Goal: Information Seeking & Learning: Learn about a topic

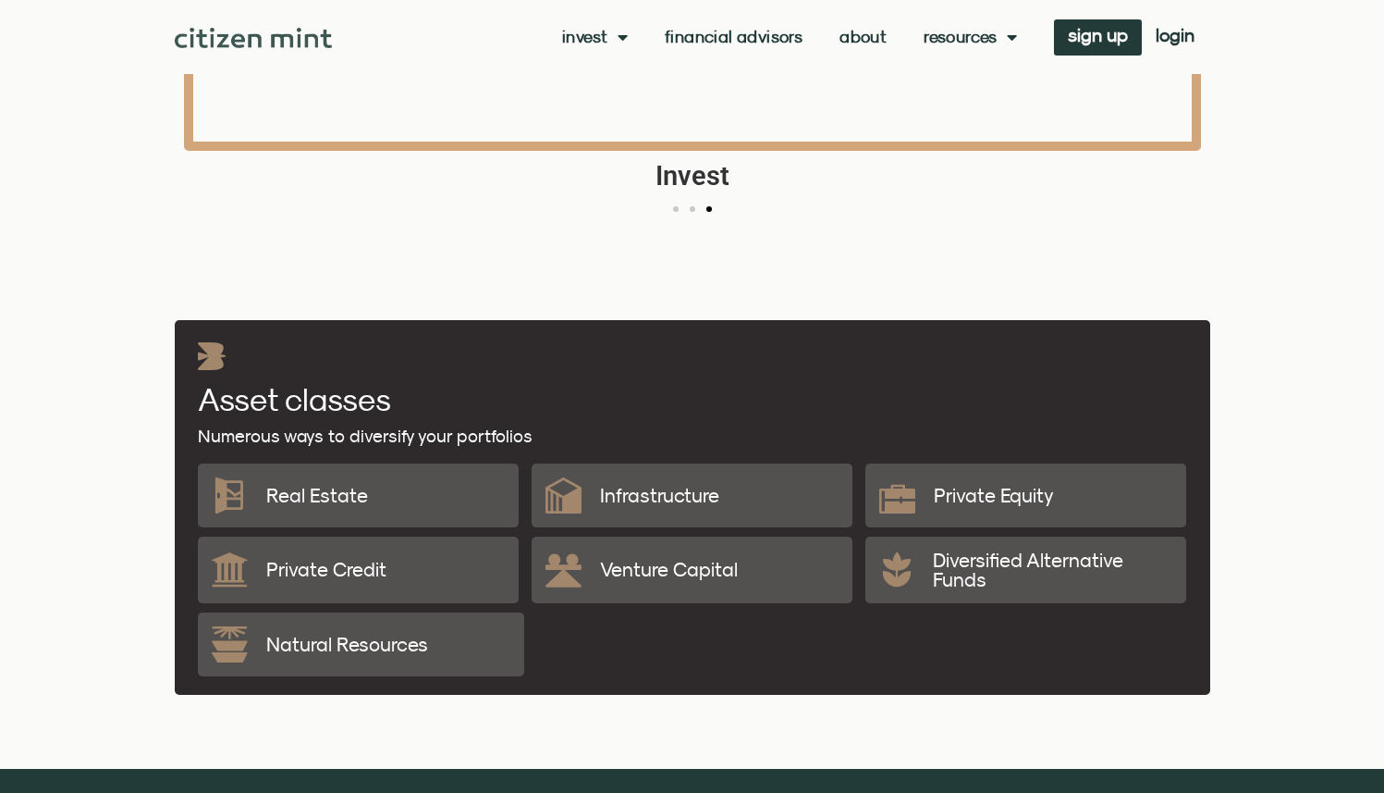
scroll to position [2930, 0]
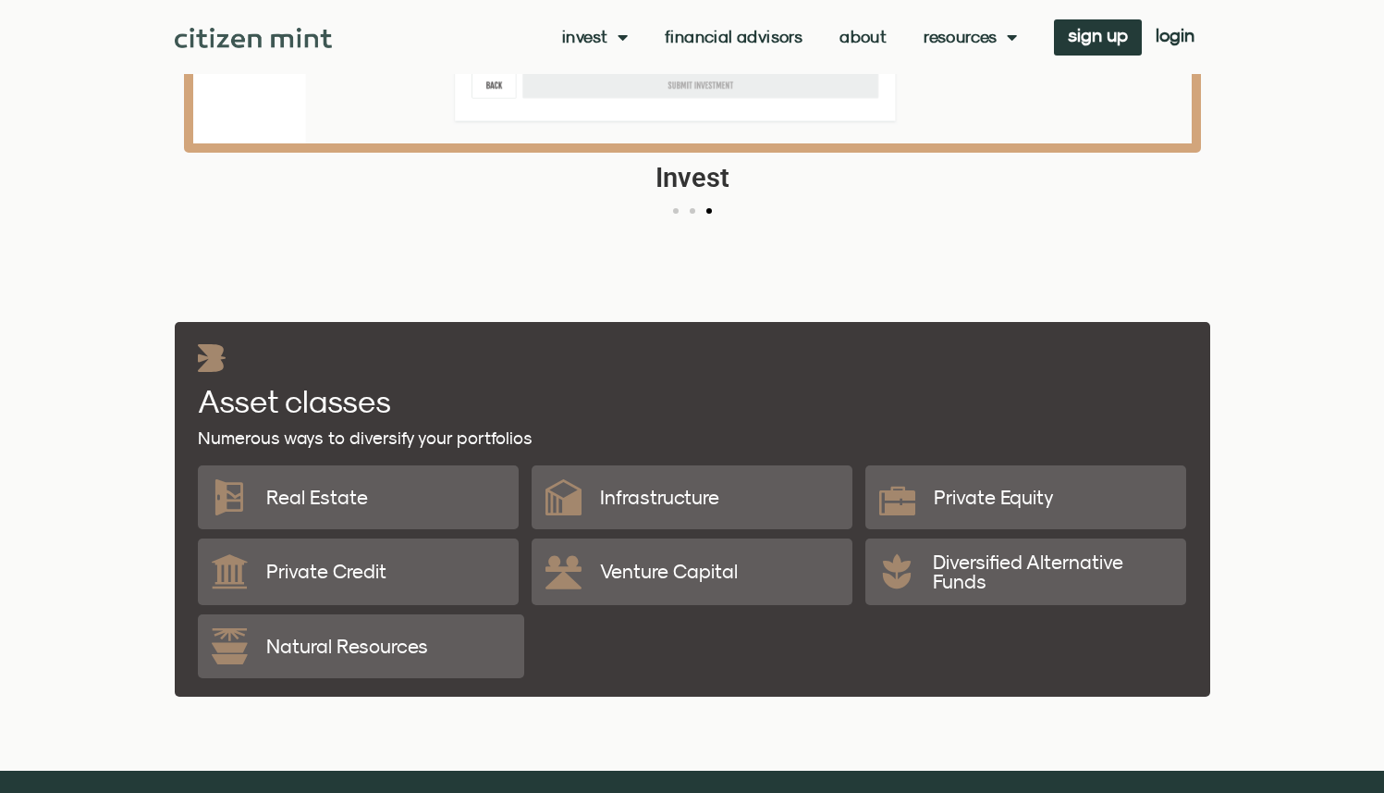
click at [961, 579] on p "Diversified Alternative Funds" at bounding box center [1053, 571] width 240 height 39
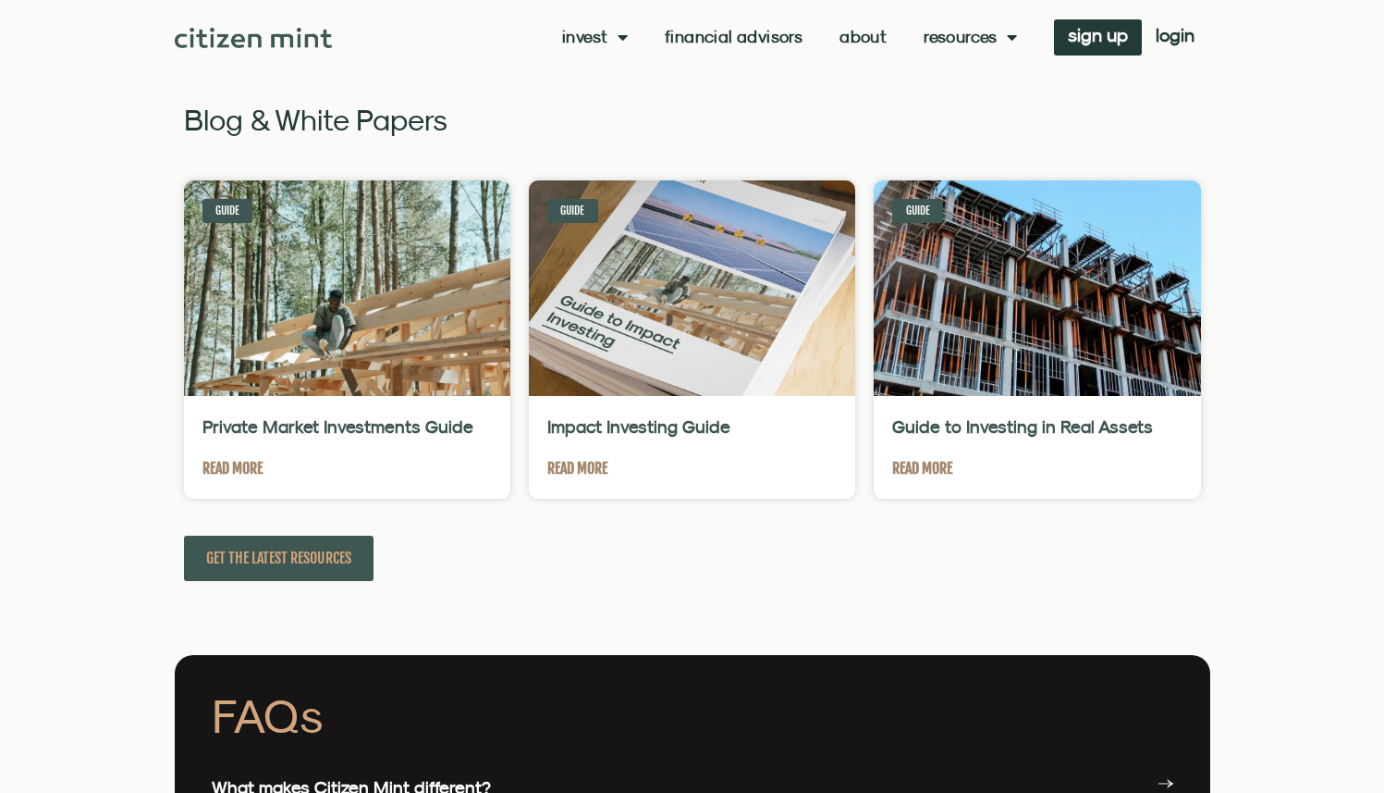
scroll to position [3884, 0]
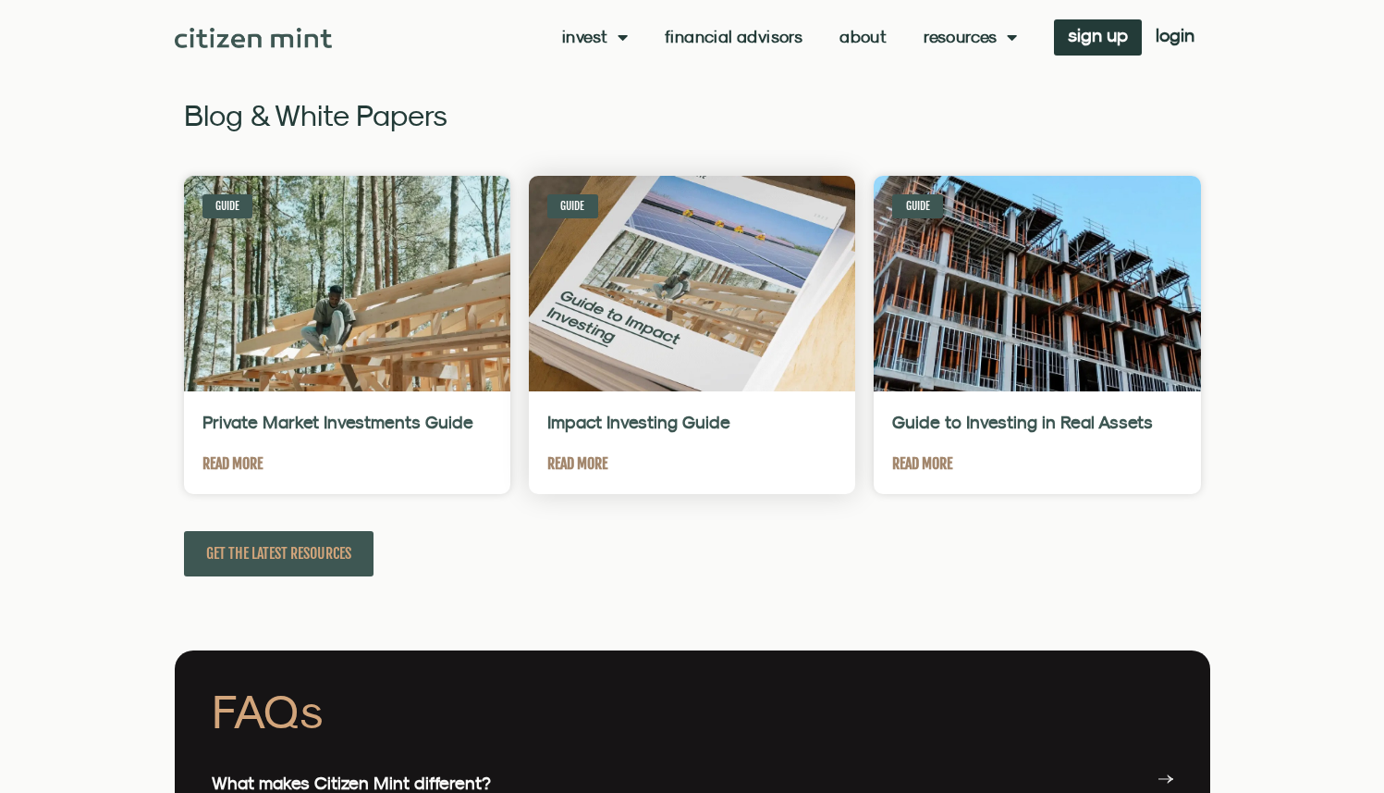
click at [585, 467] on link "Read More" at bounding box center [577, 463] width 60 height 23
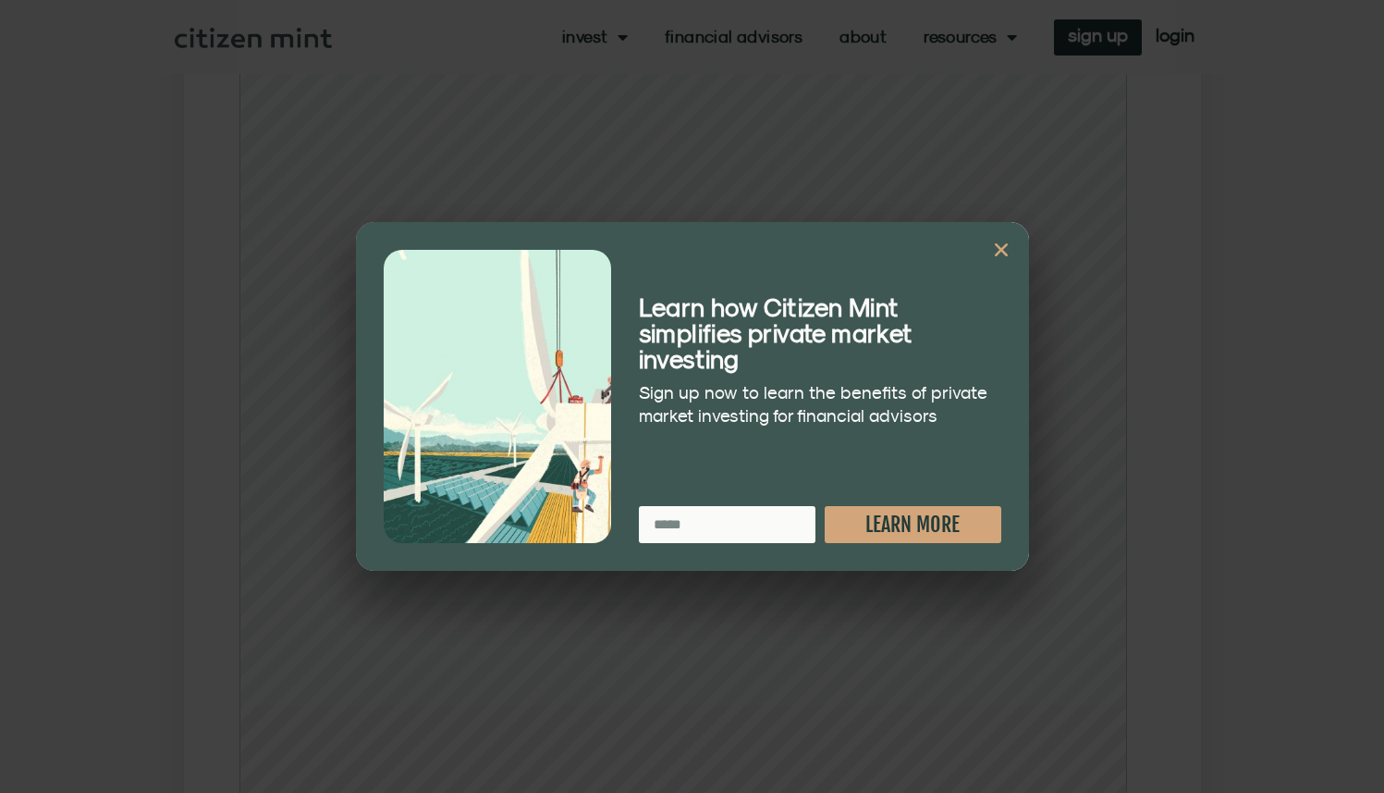
scroll to position [815, 0]
click at [1005, 245] on icon "Close" at bounding box center [1001, 249] width 18 height 18
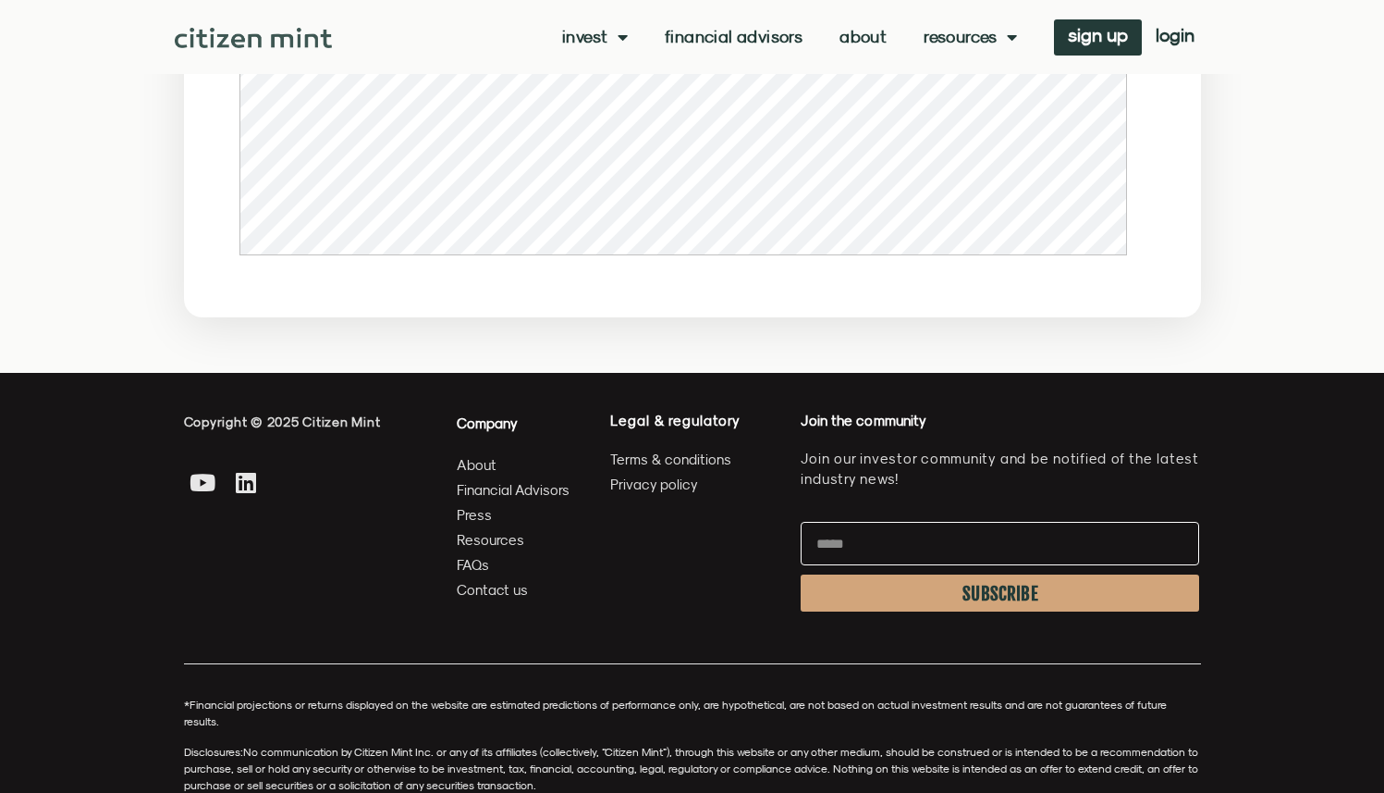
scroll to position [1532, 0]
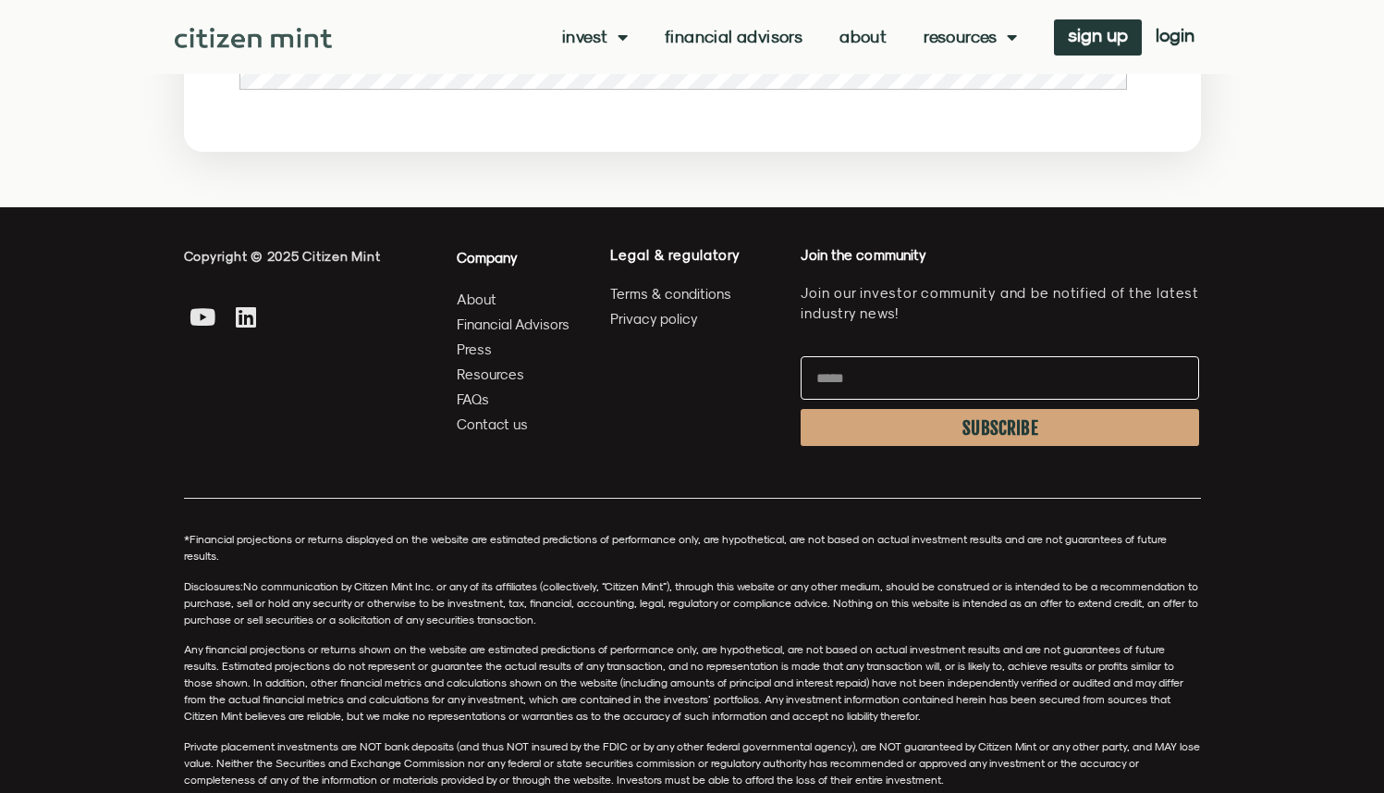
click at [490, 322] on span "Financial Advisors" at bounding box center [513, 324] width 113 height 23
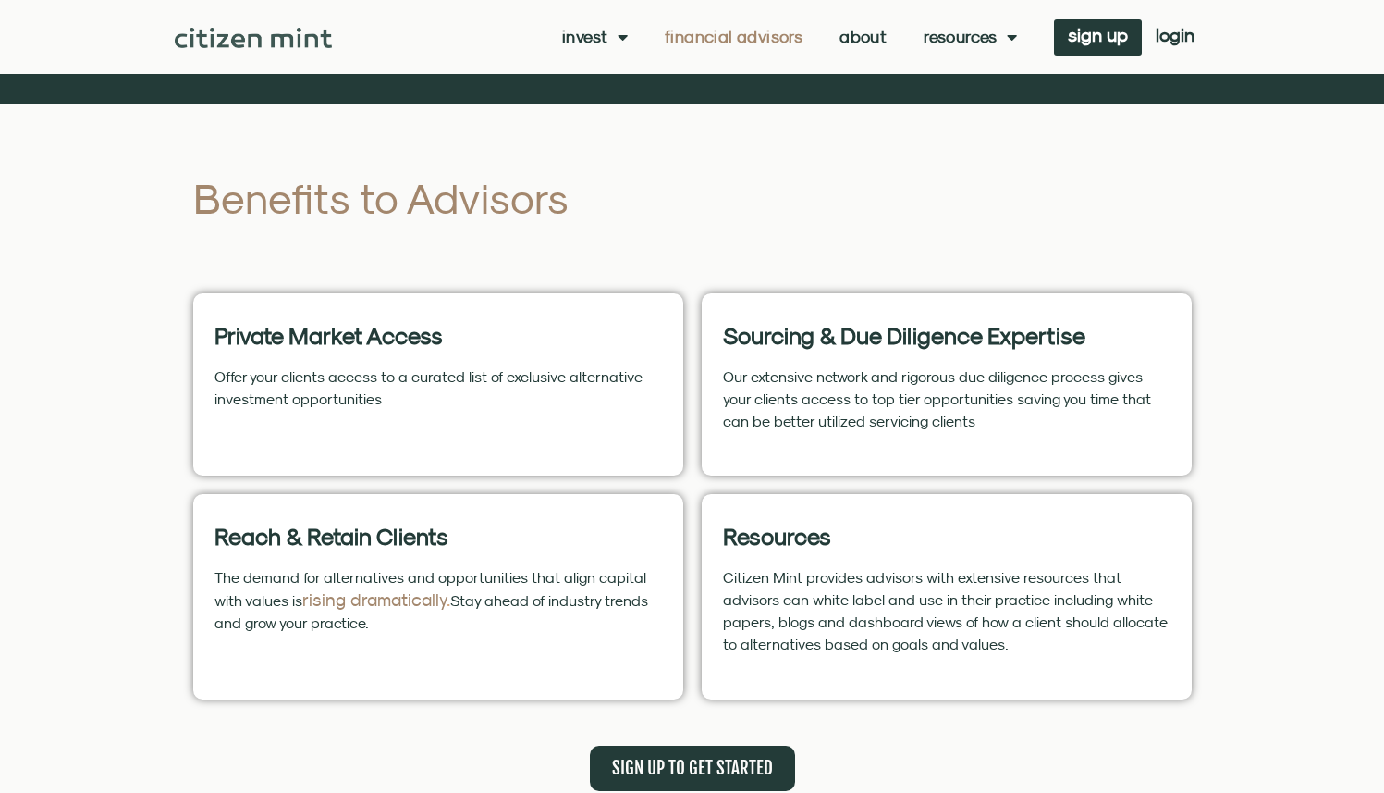
scroll to position [538, 0]
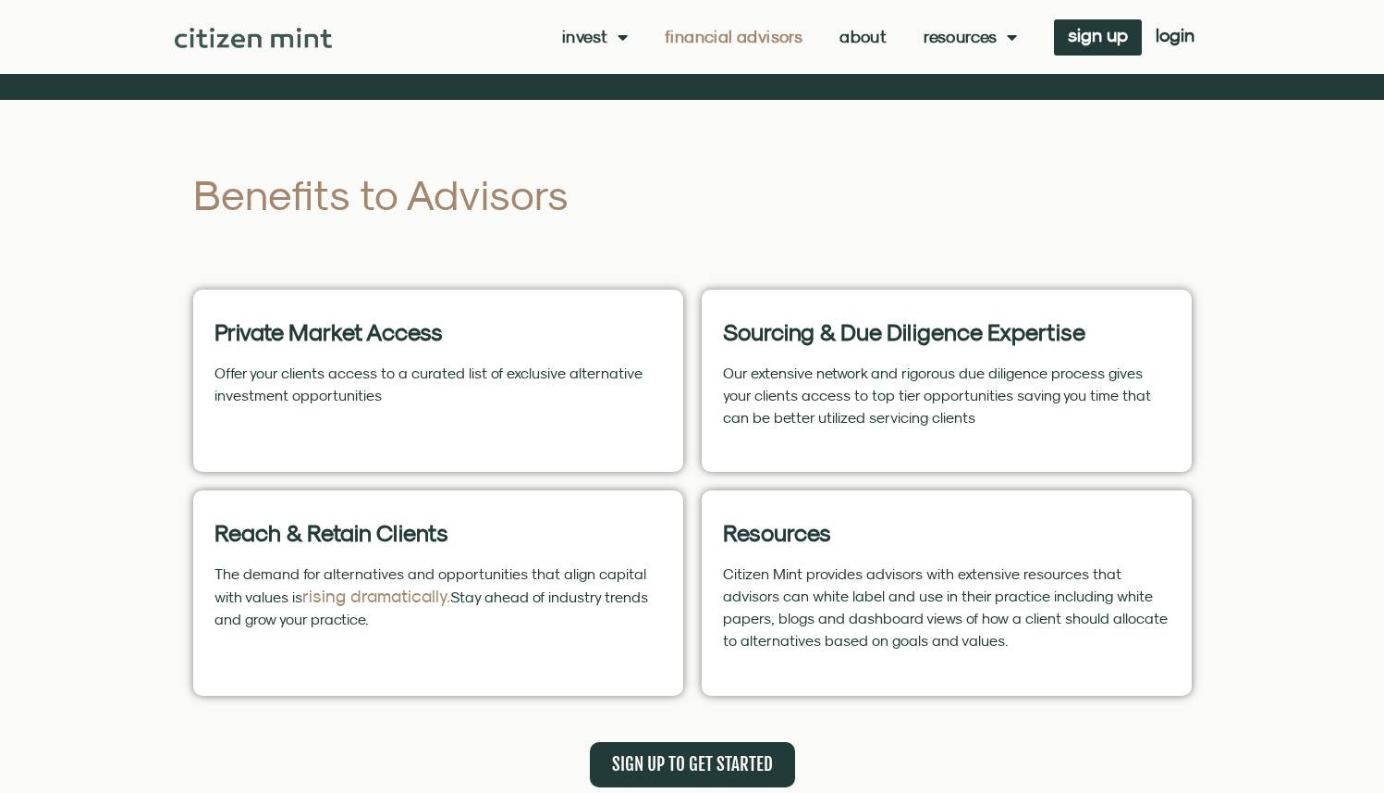
click at [434, 375] on p "Offer your clients access to a curated list of exclusive alternative investment…" at bounding box center [439, 384] width 448 height 44
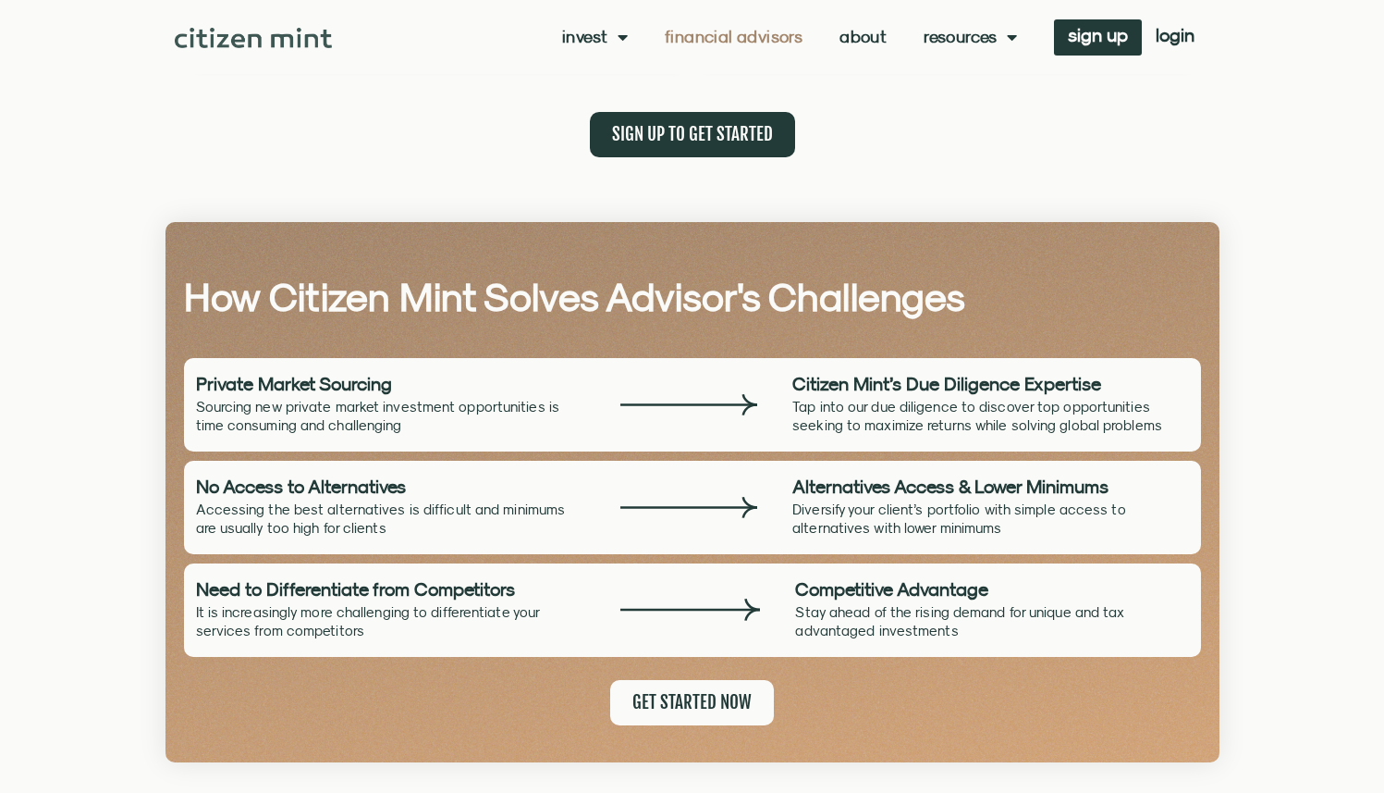
scroll to position [1166, 0]
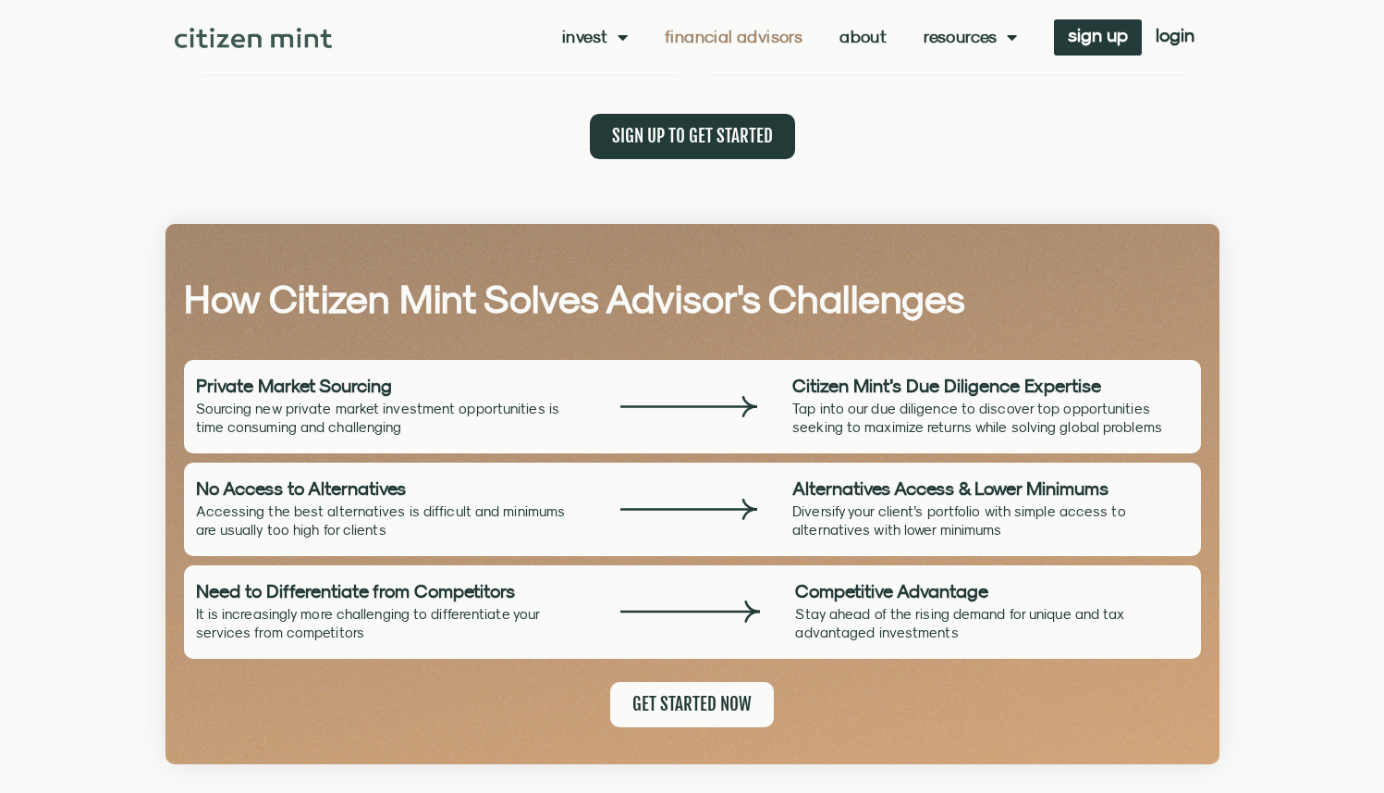
click at [870, 34] on link "About" at bounding box center [863, 37] width 47 height 18
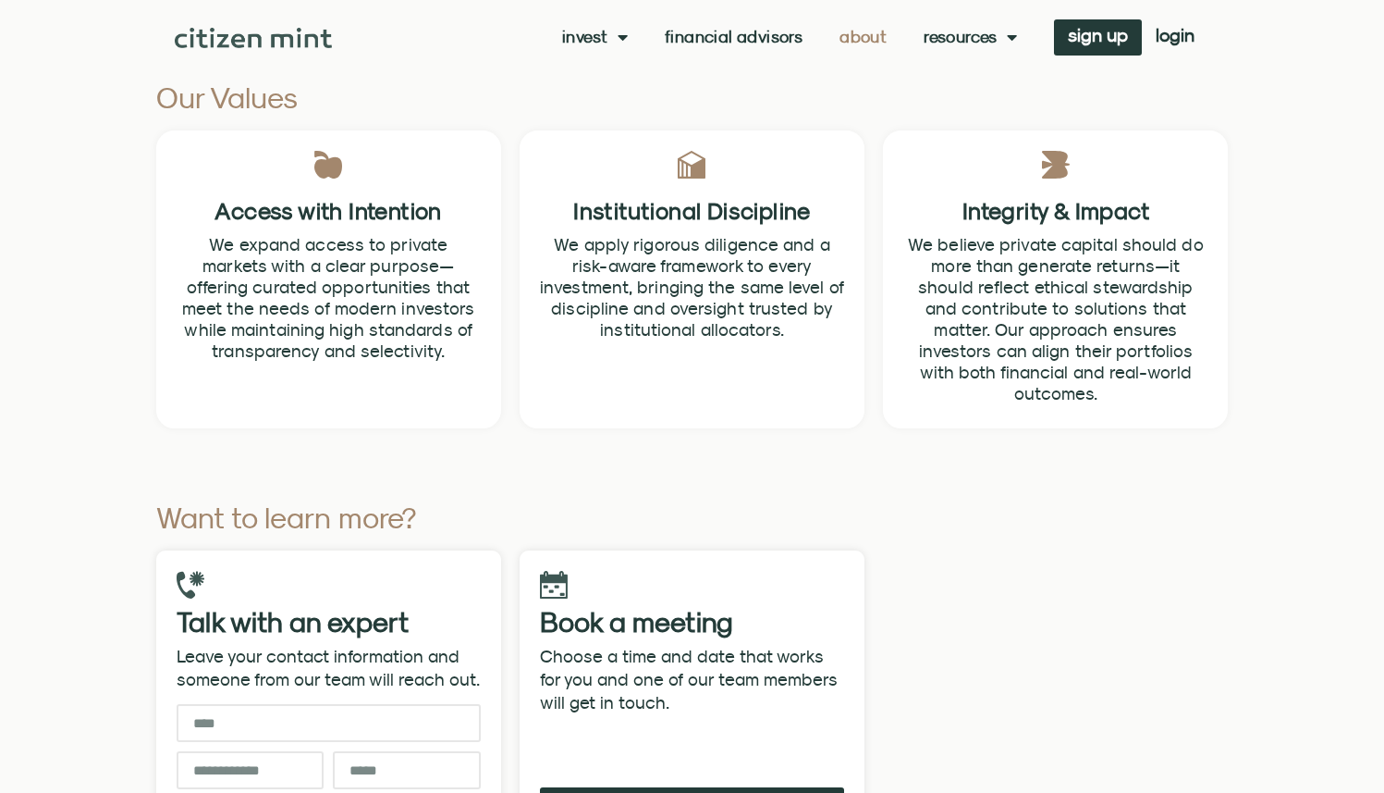
scroll to position [5400, 0]
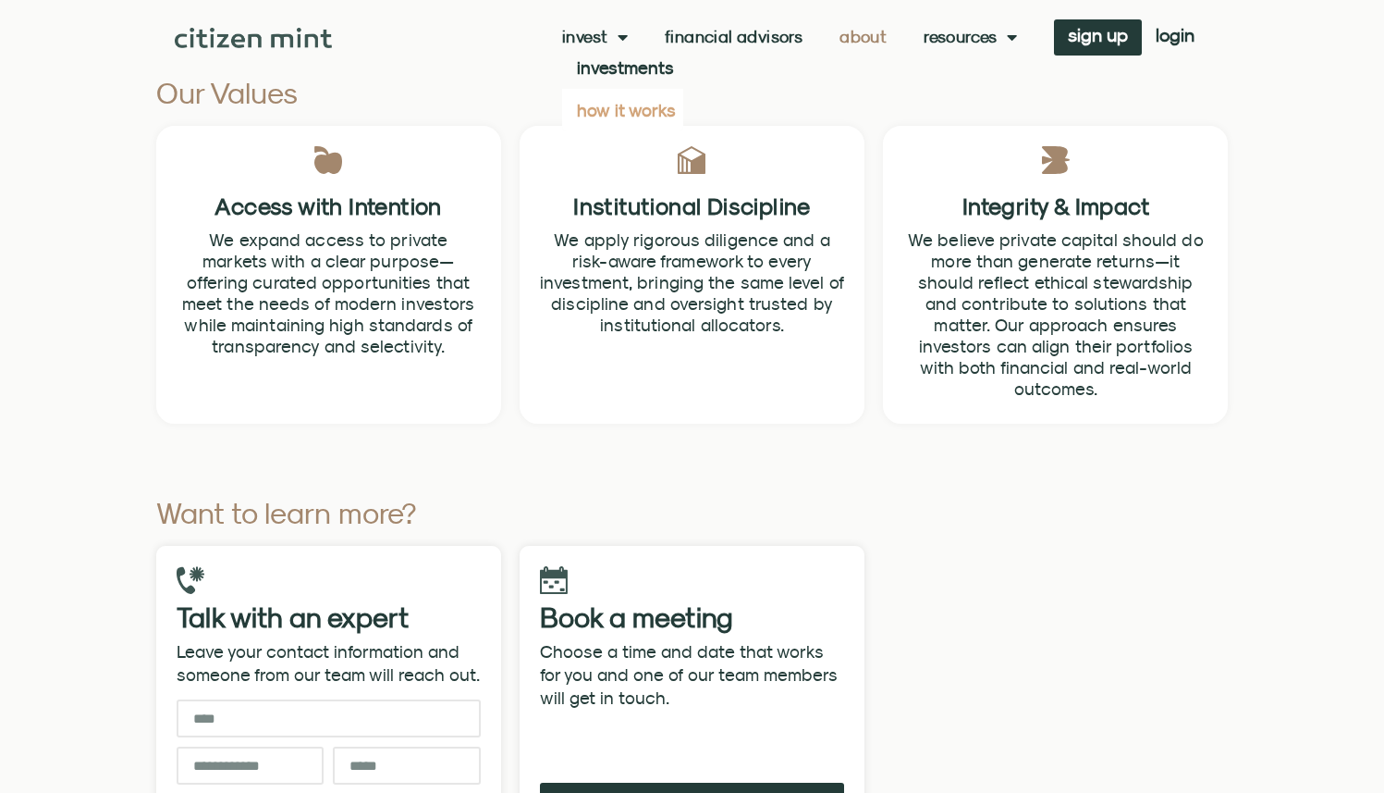
click at [617, 107] on link "how it works" at bounding box center [622, 110] width 121 height 43
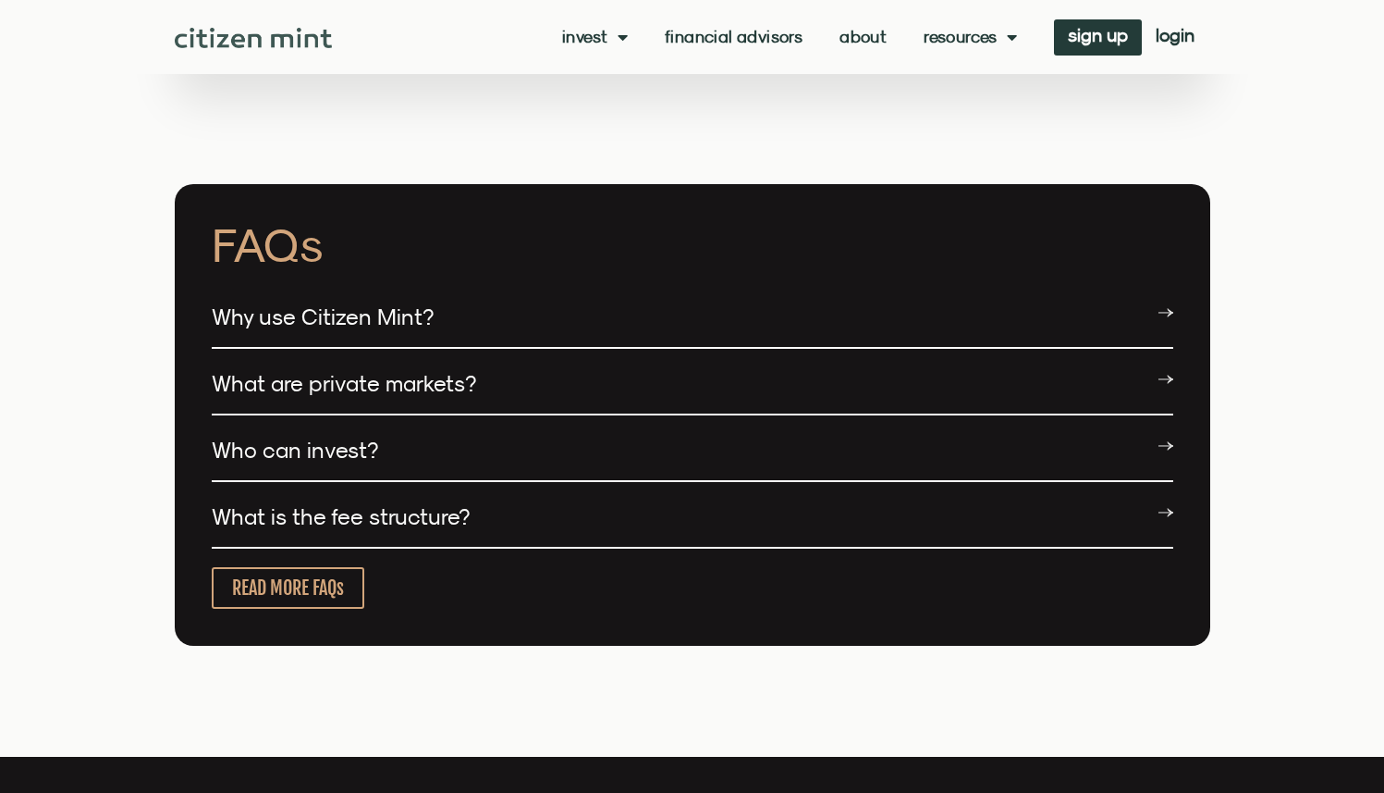
scroll to position [3418, 0]
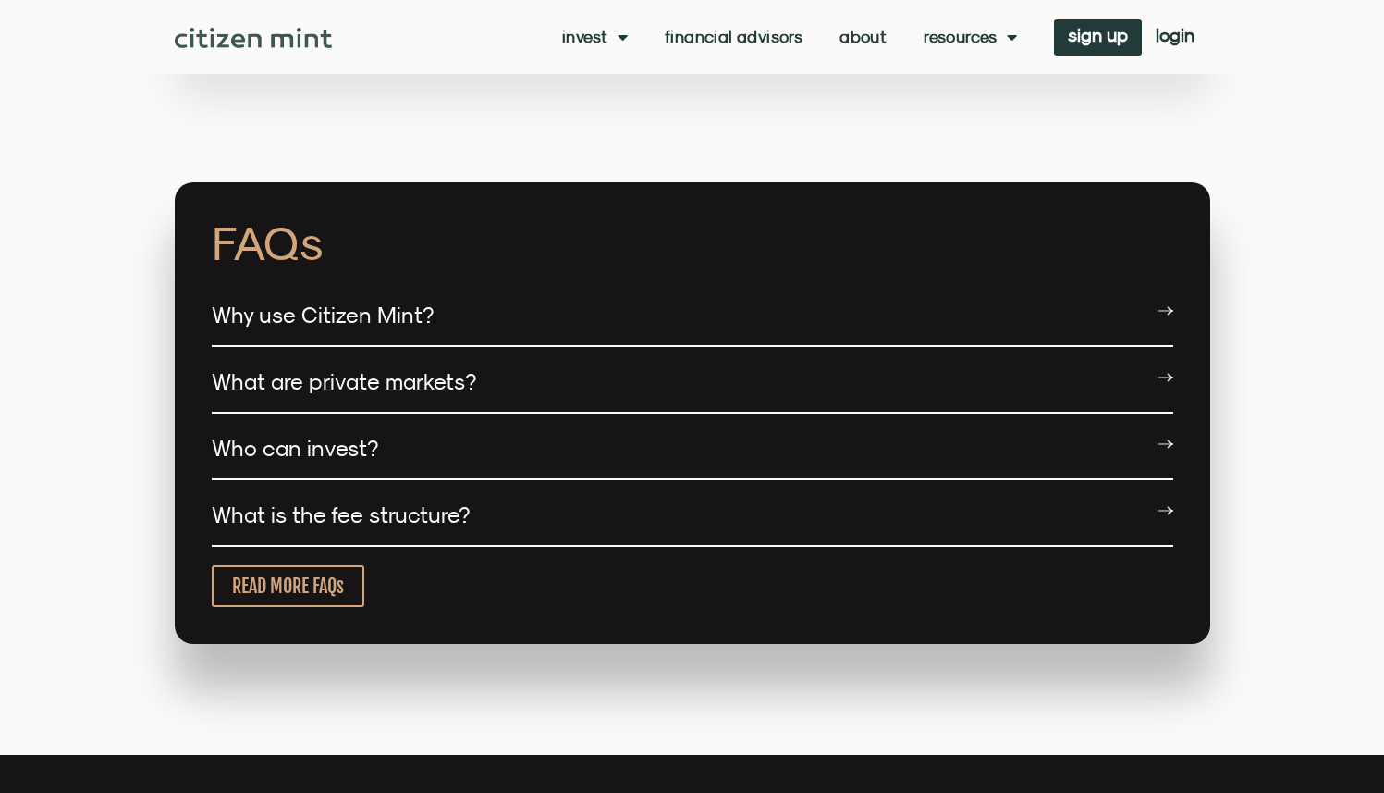
click at [382, 501] on link "What is the fee structure?" at bounding box center [341, 514] width 258 height 26
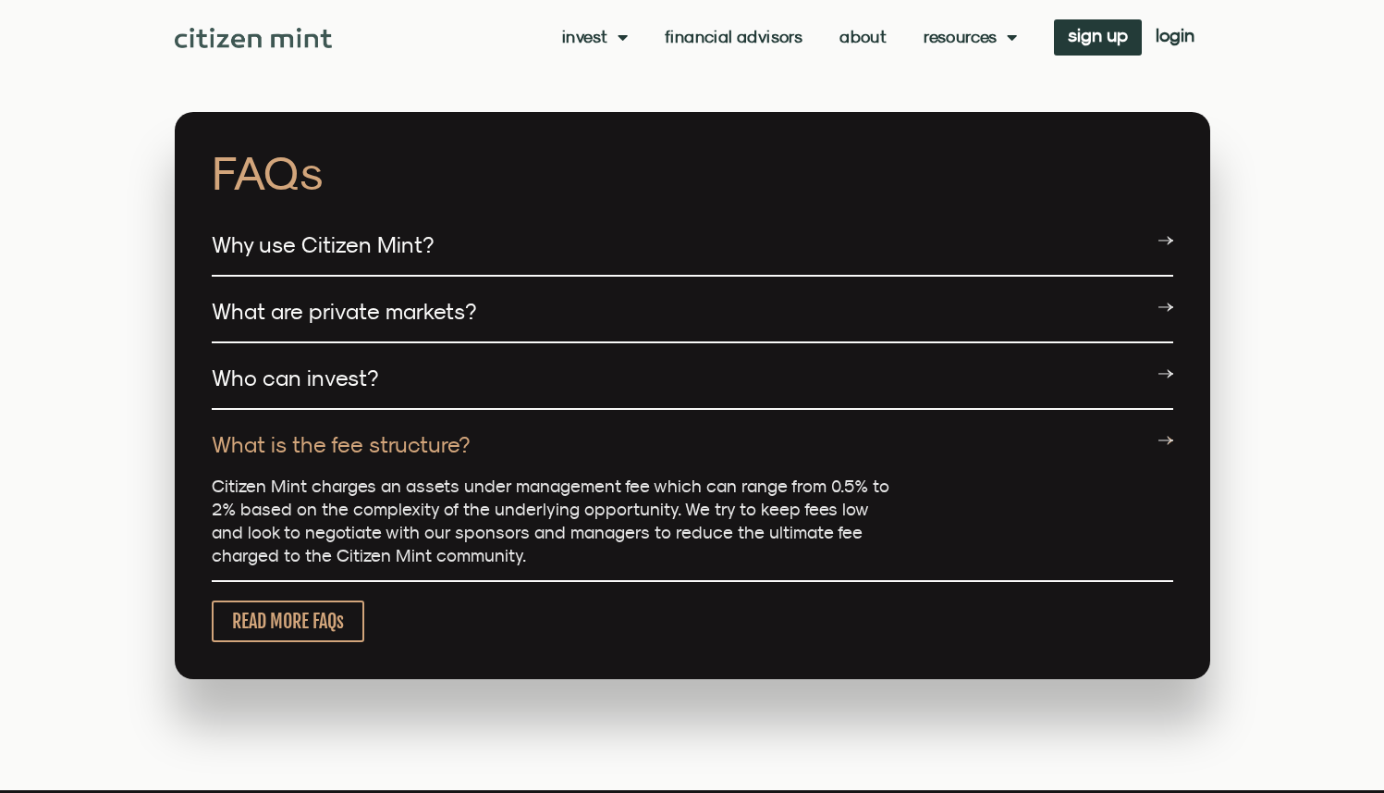
scroll to position [3483, 0]
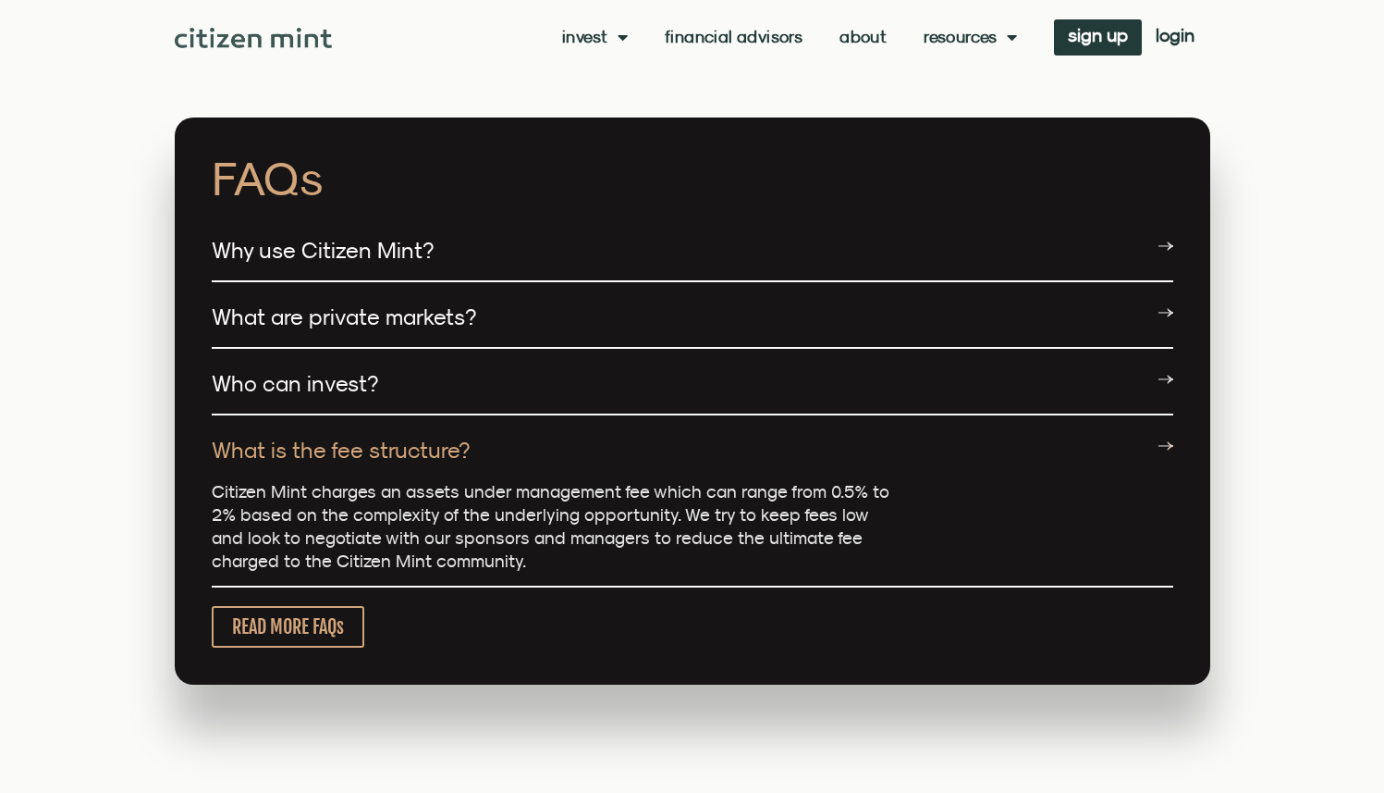
click at [360, 303] on link "What are private markets?" at bounding box center [344, 316] width 264 height 26
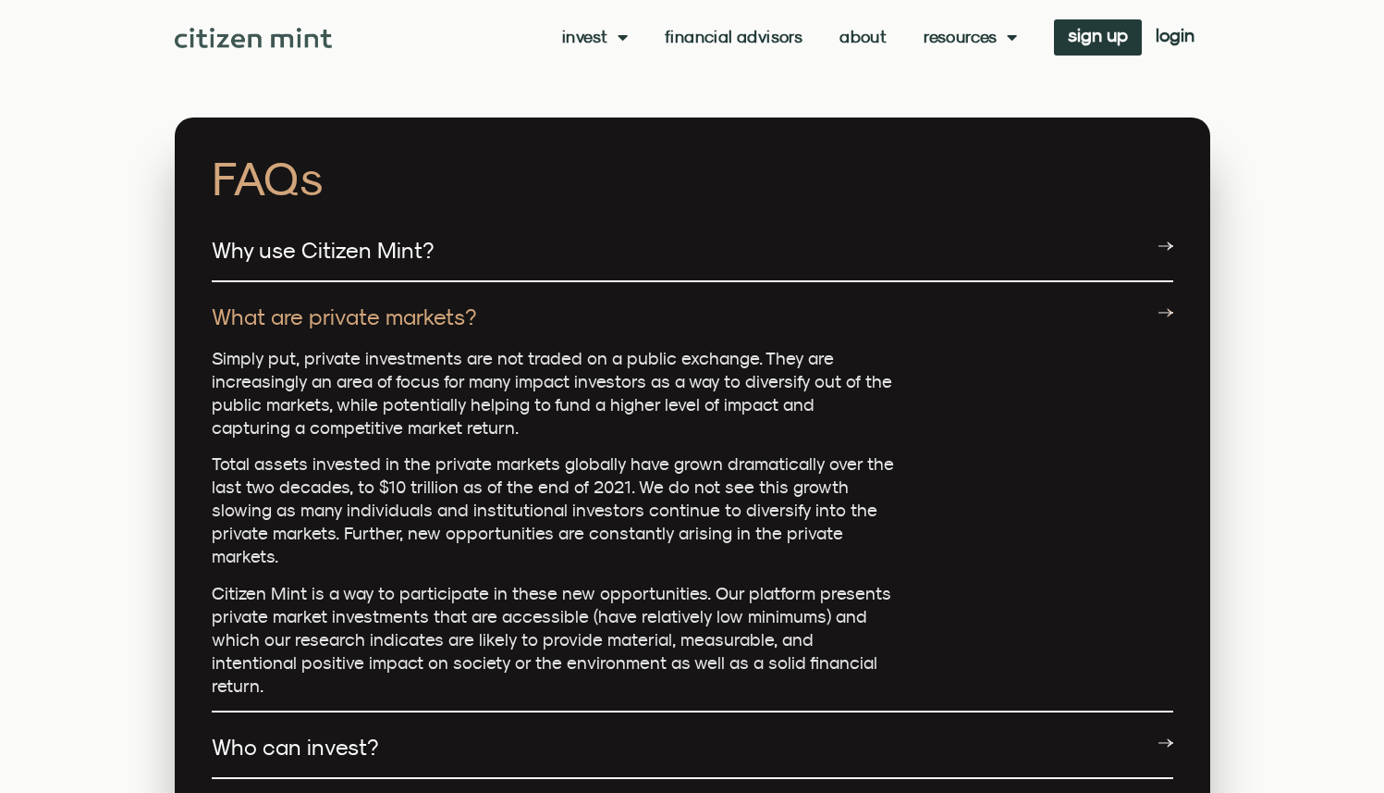
click at [360, 303] on link "What are private markets?" at bounding box center [344, 316] width 264 height 26
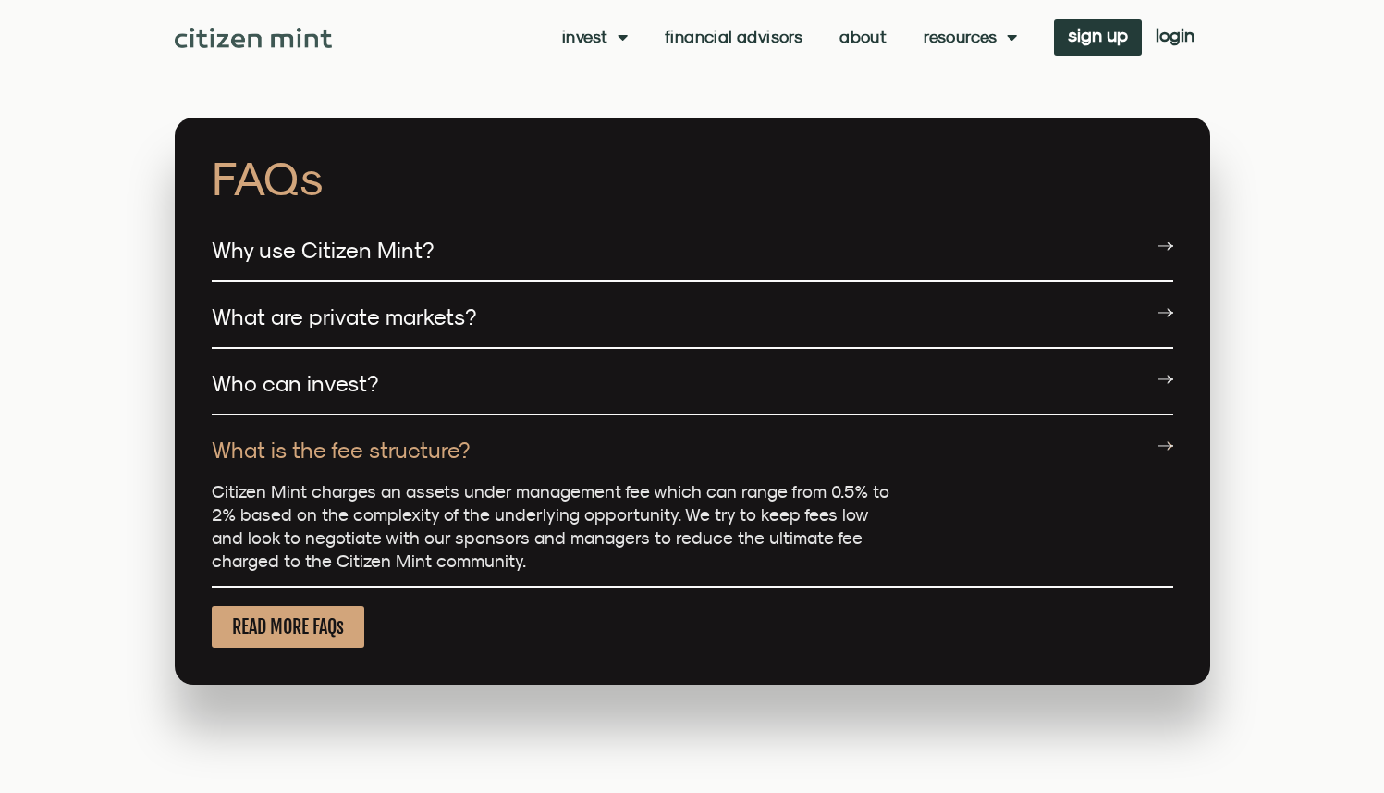
click at [335, 615] on span "READ MORE FAQs" at bounding box center [288, 626] width 112 height 23
